Goal: Find specific page/section: Find specific page/section

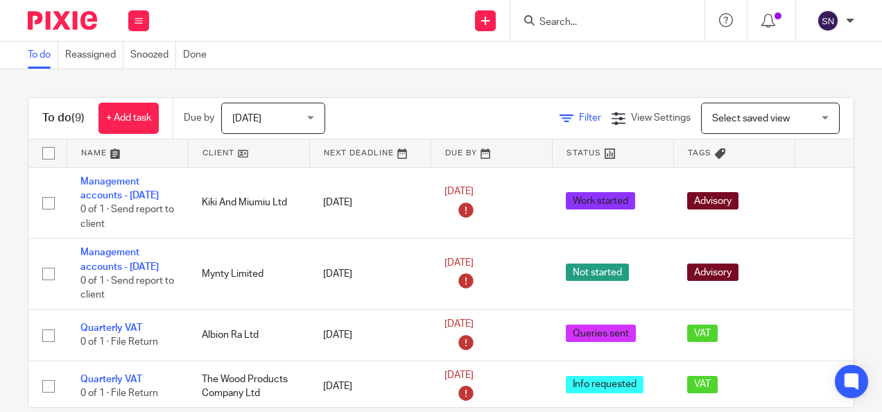
click at [579, 114] on span "Filter" at bounding box center [590, 118] width 22 height 10
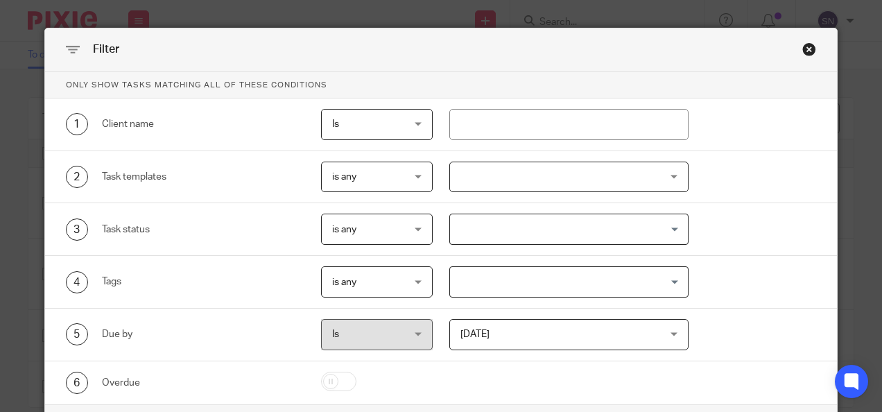
click at [807, 50] on div "Close this dialog window" at bounding box center [809, 49] width 14 height 14
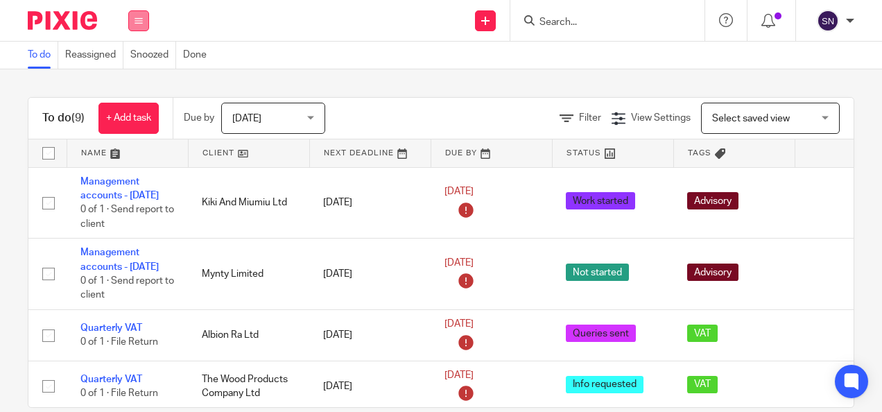
click at [140, 12] on button at bounding box center [138, 20] width 21 height 21
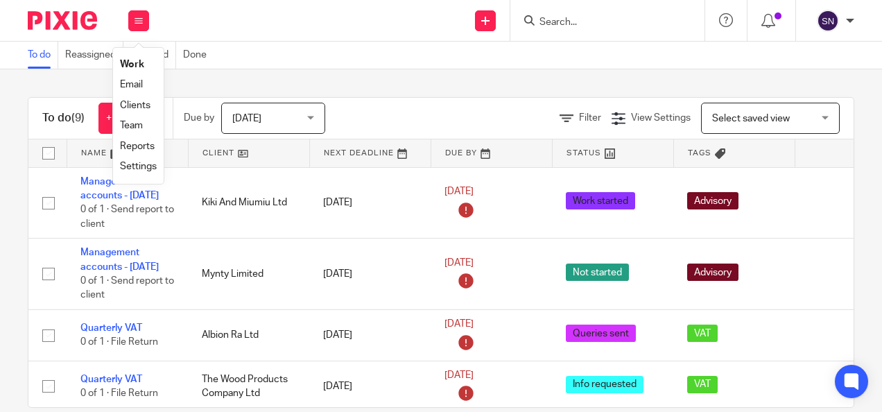
click at [141, 130] on link "Team" at bounding box center [131, 126] width 23 height 10
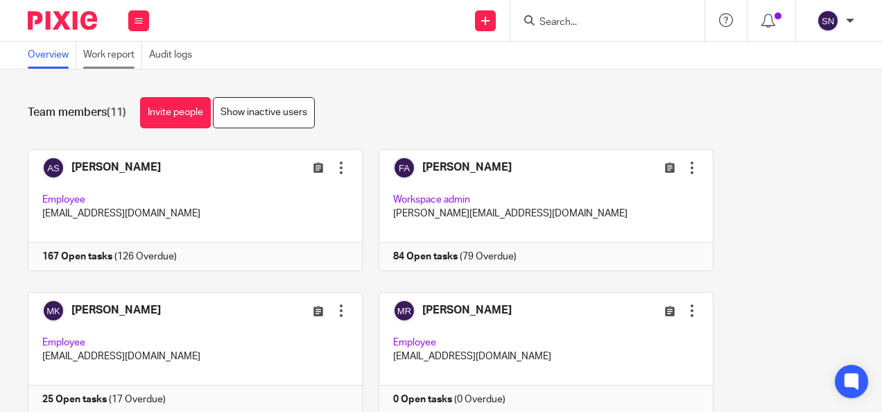
click at [102, 53] on link "Work report" at bounding box center [112, 55] width 59 height 27
